Goal: Task Accomplishment & Management: Manage account settings

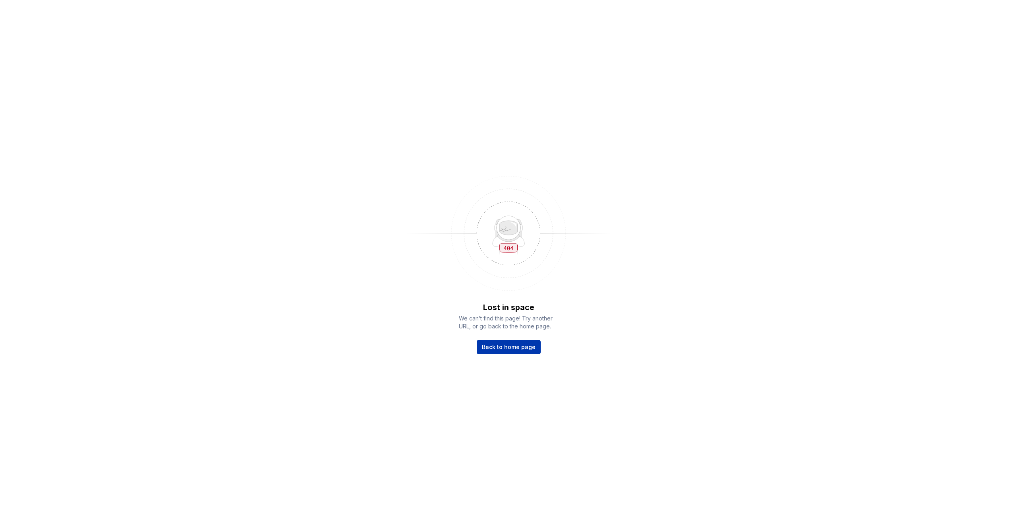
click at [528, 347] on span "Back to home page" at bounding box center [509, 347] width 54 height 8
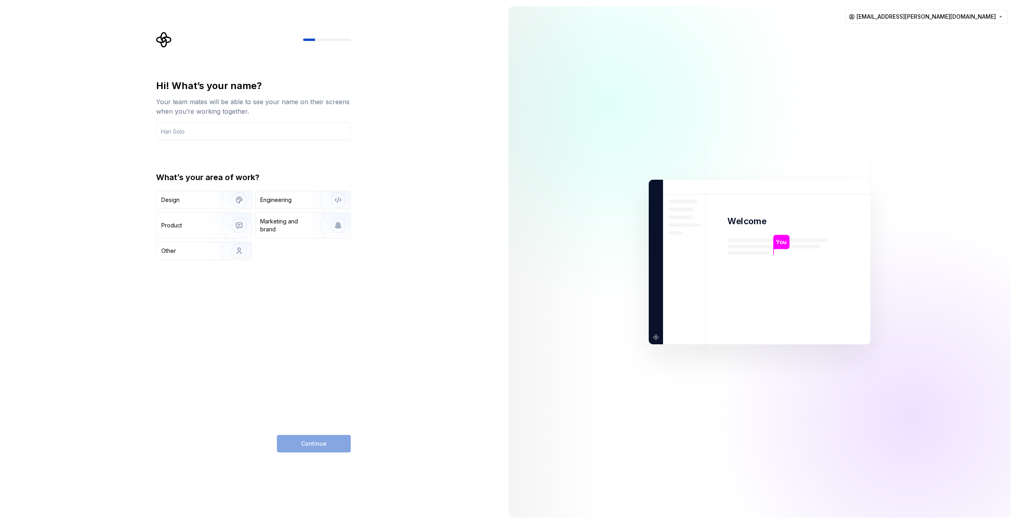
click at [400, 195] on div "Hi! What’s your name? Your team mates will be able to see your name on their sc…" at bounding box center [251, 262] width 502 height 524
click at [984, 21] on html "Hi! What’s your name? Your team mates will be able to see your name on their sc…" at bounding box center [508, 262] width 1017 height 524
click at [940, 48] on div "Delete account" at bounding box center [962, 50] width 76 height 8
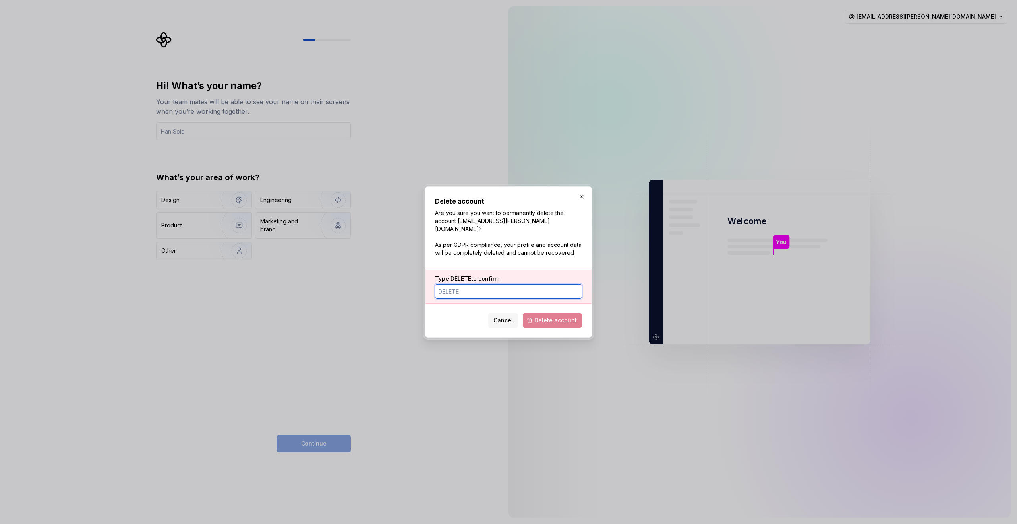
click at [499, 291] on input "Type DELETE to confirm" at bounding box center [508, 291] width 147 height 14
type input "DELETE"
click at [549, 316] on span "Delete account" at bounding box center [556, 320] width 43 height 8
click at [552, 314] on span "Delete account" at bounding box center [552, 320] width 59 height 14
click at [501, 293] on input "DELETE" at bounding box center [508, 291] width 147 height 14
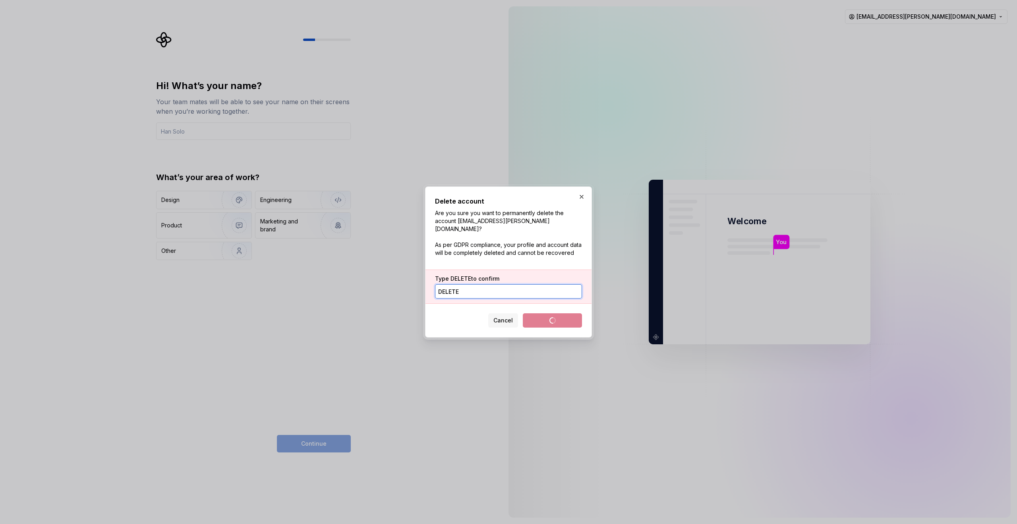
click at [501, 293] on input "DELETE" at bounding box center [508, 291] width 147 height 14
click at [553, 317] on span "Delete account" at bounding box center [552, 320] width 59 height 14
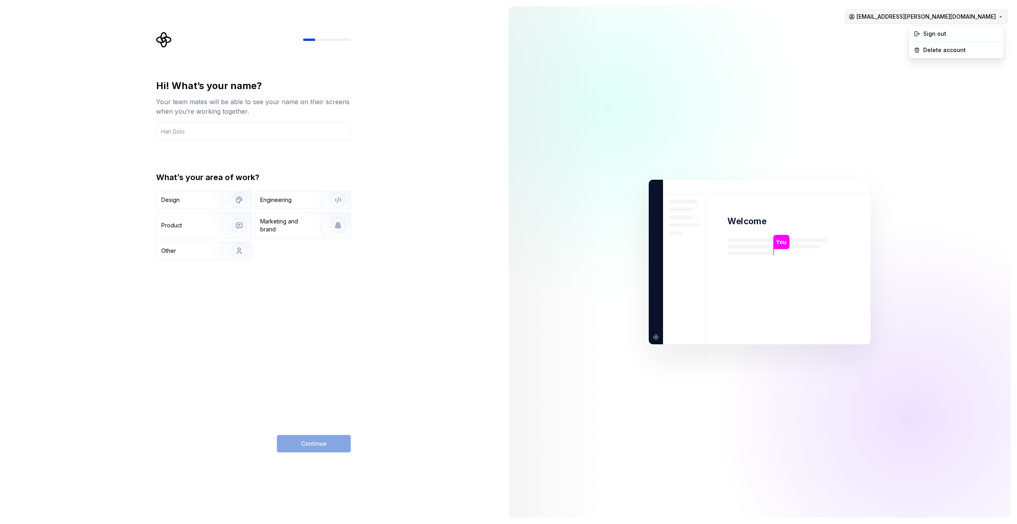
click at [958, 20] on html "Hi! What’s your name? Your team mates will be able to see your name on their sc…" at bounding box center [508, 262] width 1017 height 524
click at [939, 38] on div "Sign out" at bounding box center [956, 33] width 91 height 13
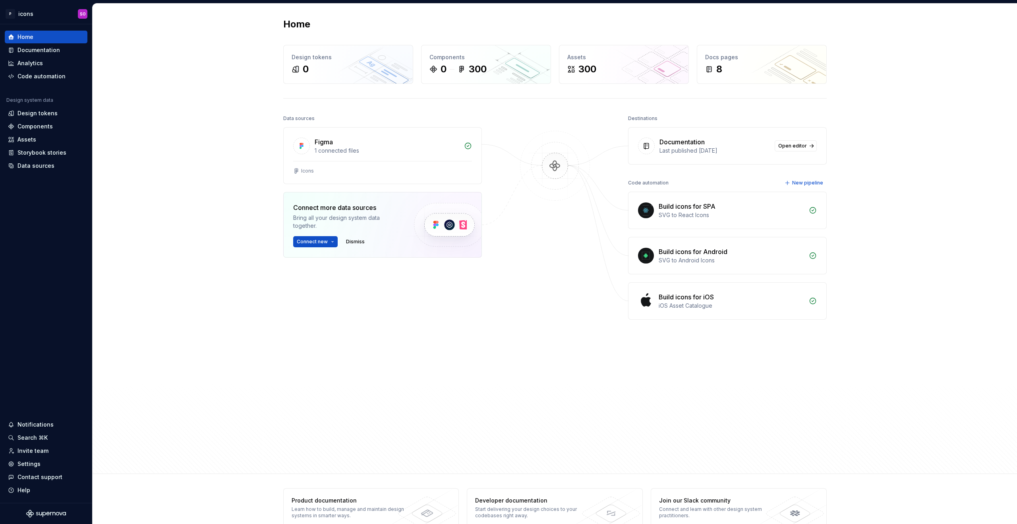
click at [365, 271] on div "Figma 1 connected files Icons Connect more data sources Bring all your design s…" at bounding box center [382, 212] width 199 height 170
click at [307, 173] on div "Icons" at bounding box center [307, 171] width 13 height 6
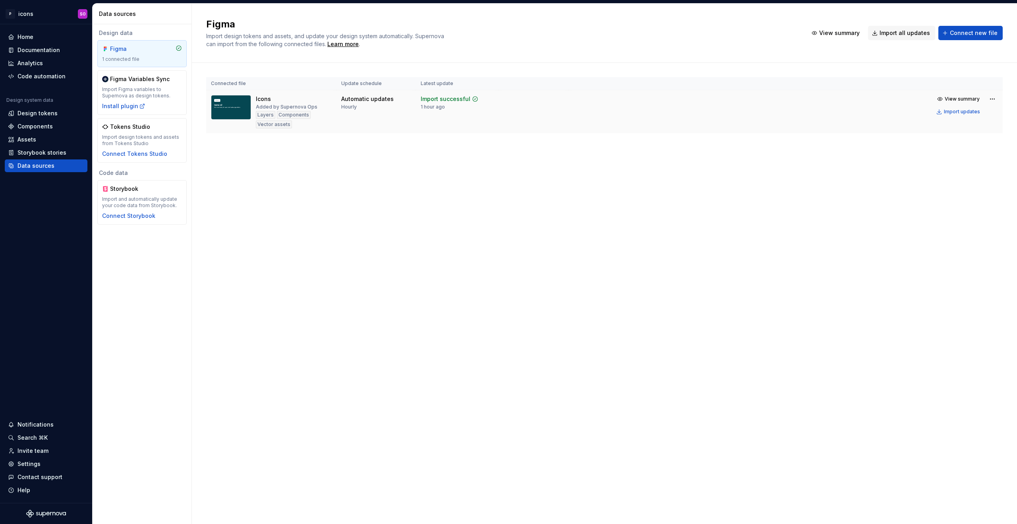
click at [236, 109] on img at bounding box center [231, 107] width 40 height 25
click at [266, 177] on div "Figma Import design tokens and assets, and update your design system automatica…" at bounding box center [605, 264] width 826 height 520
click at [402, 202] on div "Figma Import design tokens and assets, and update your design system automatica…" at bounding box center [605, 264] width 826 height 520
